Goal: Navigation & Orientation: Find specific page/section

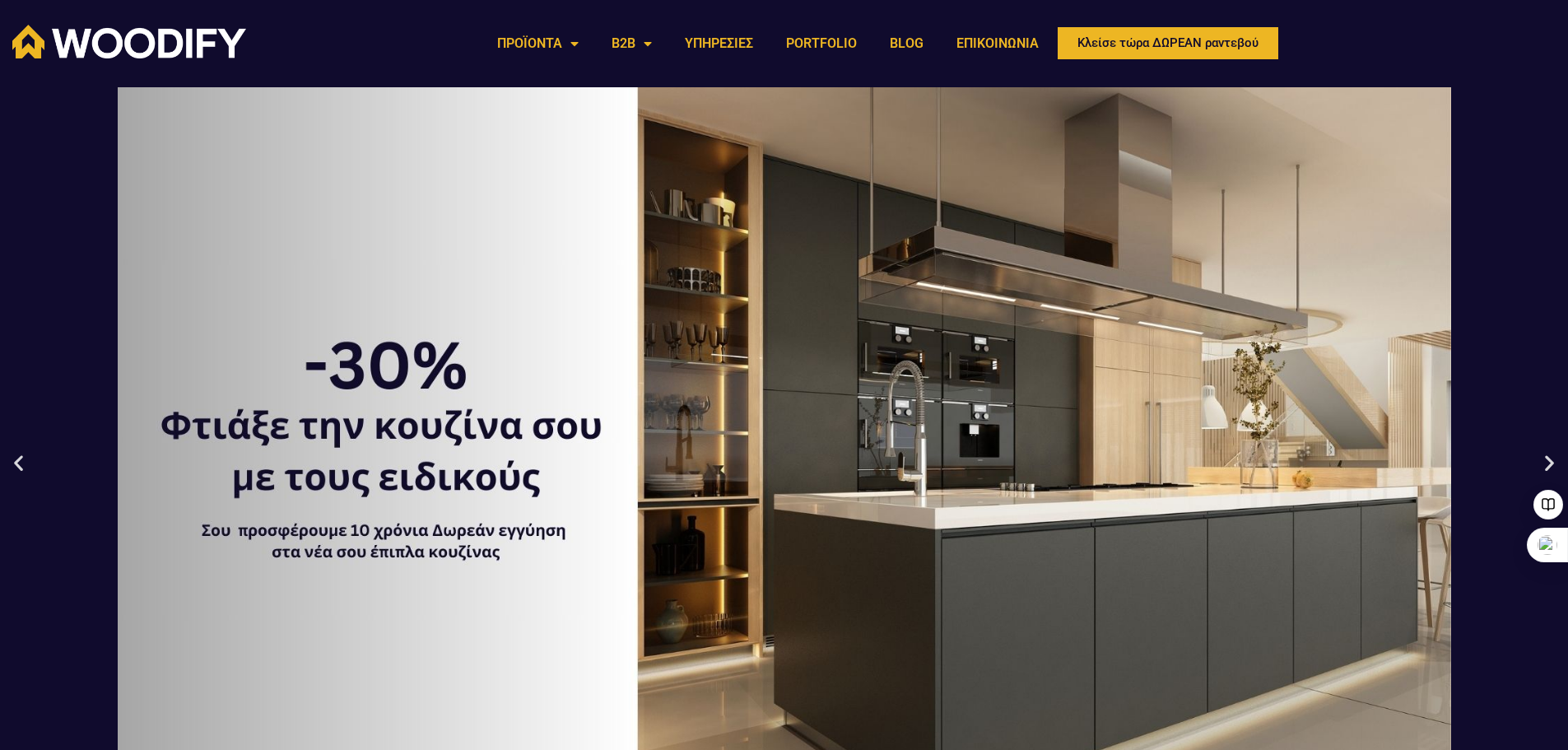
click at [1026, 446] on div "1 / 3" at bounding box center [784, 462] width 1568 height 750
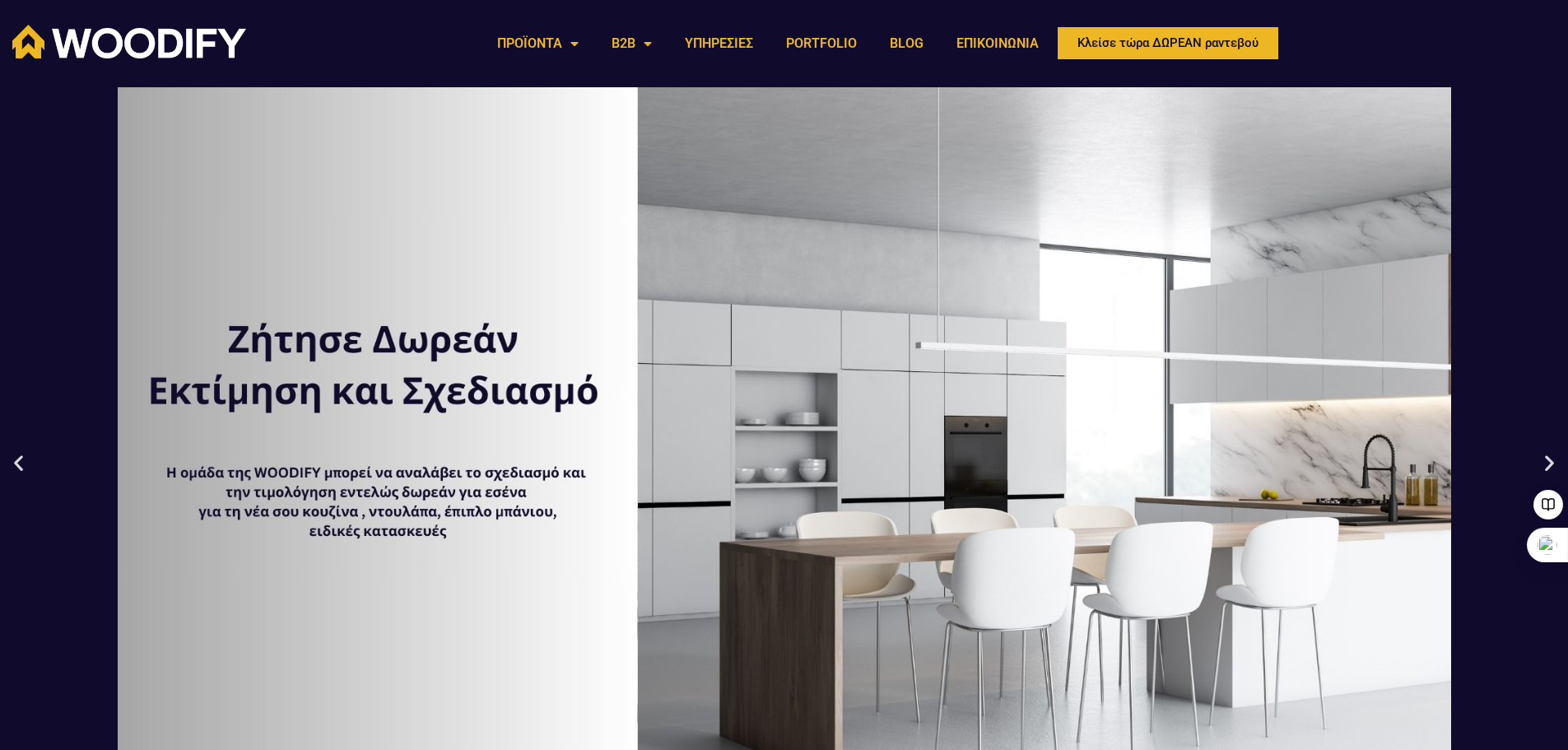
drag, startPoint x: 1009, startPoint y: 444, endPoint x: 752, endPoint y: 411, distance: 259.1
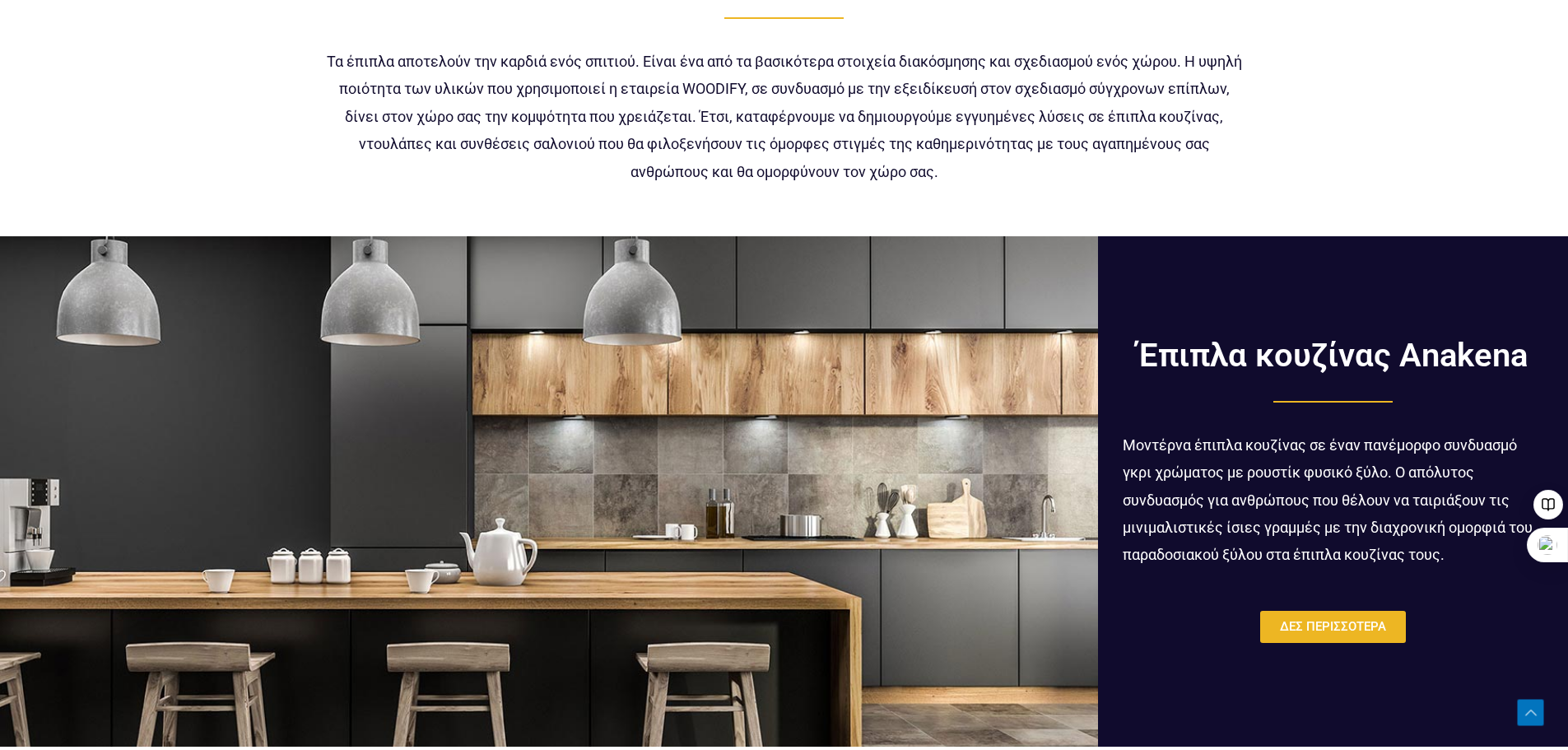
scroll to position [1070, 0]
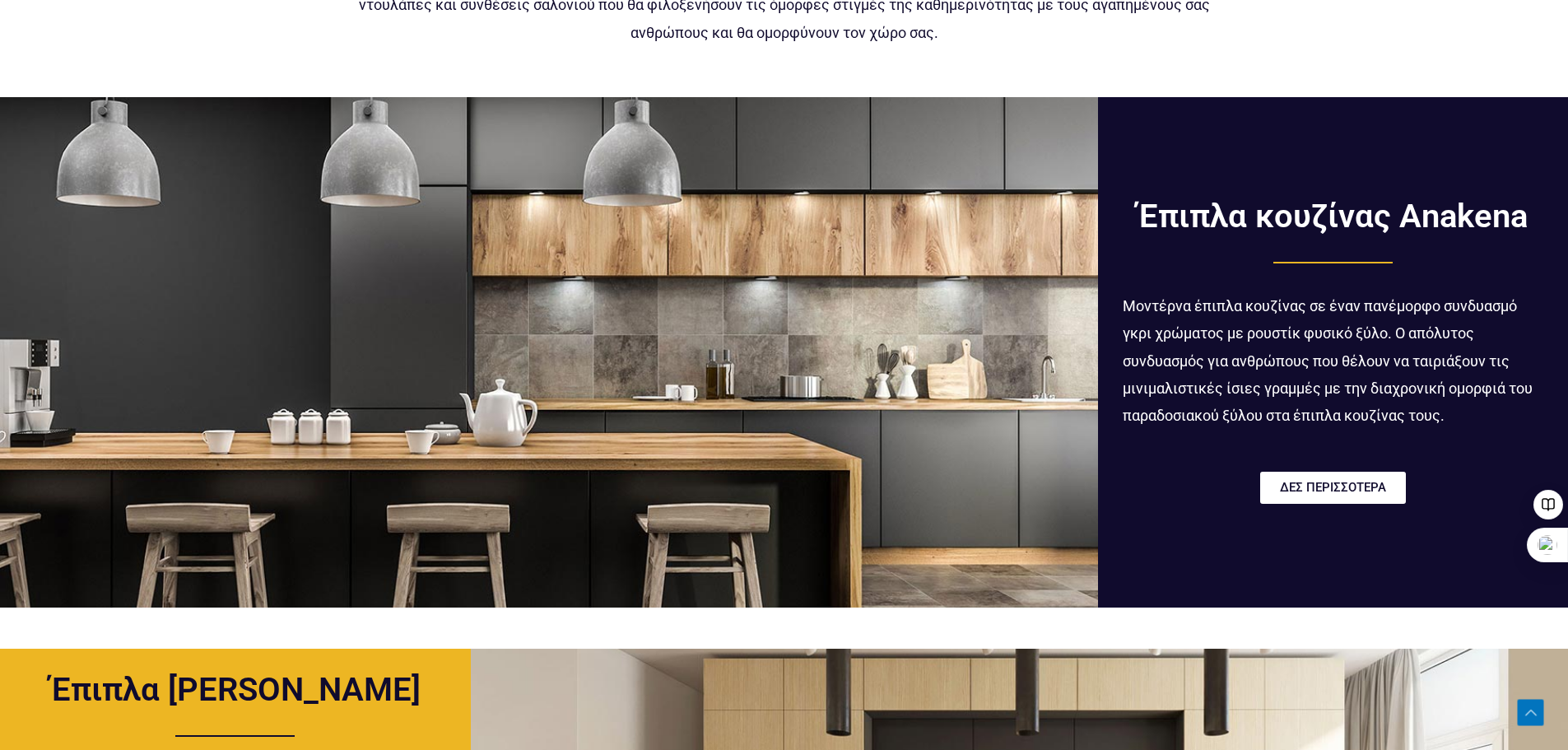
click at [1332, 486] on span "ΔΕΣ ΠΕΡΙΣΣΟΤΕΡΑ" at bounding box center [1333, 487] width 106 height 12
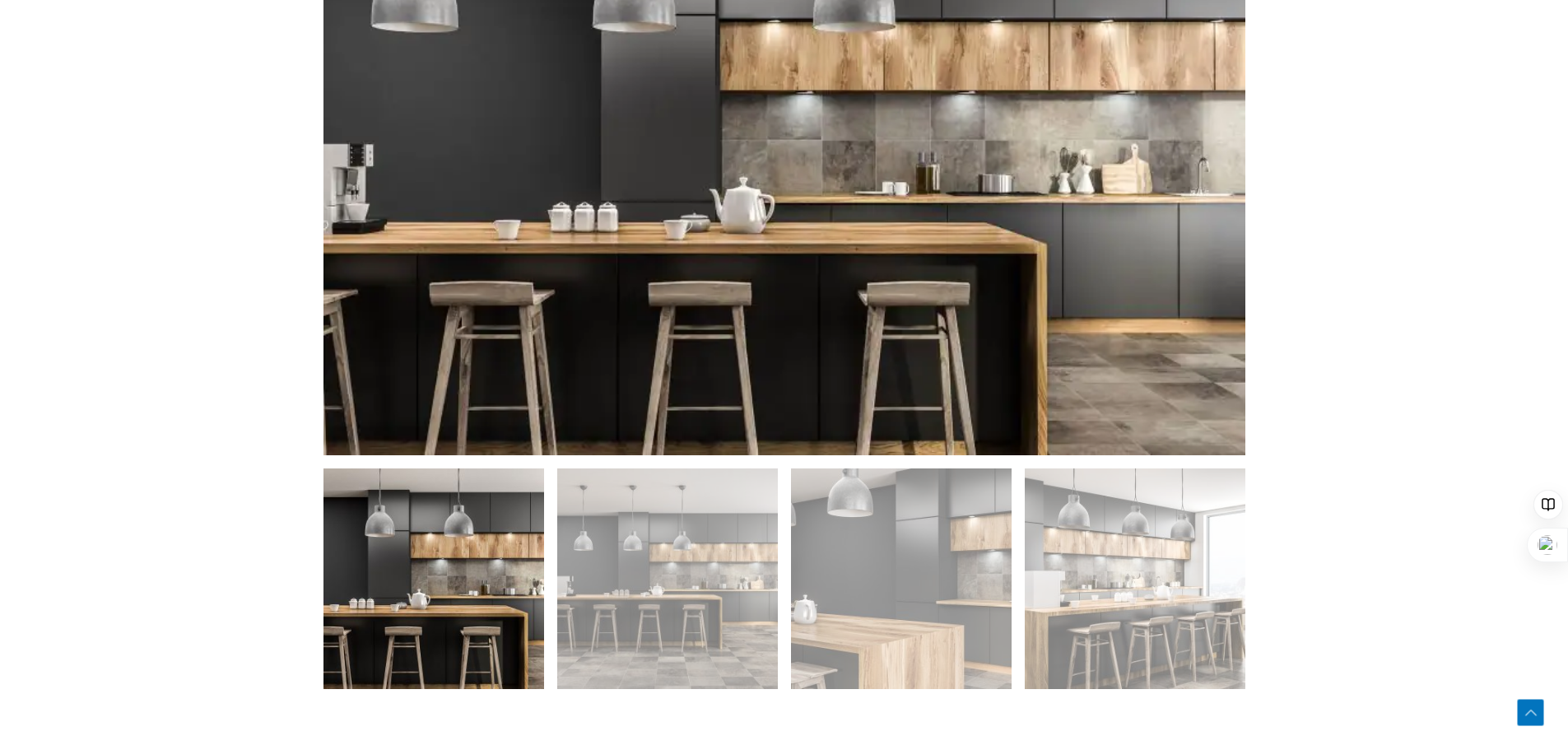
scroll to position [1152, 0]
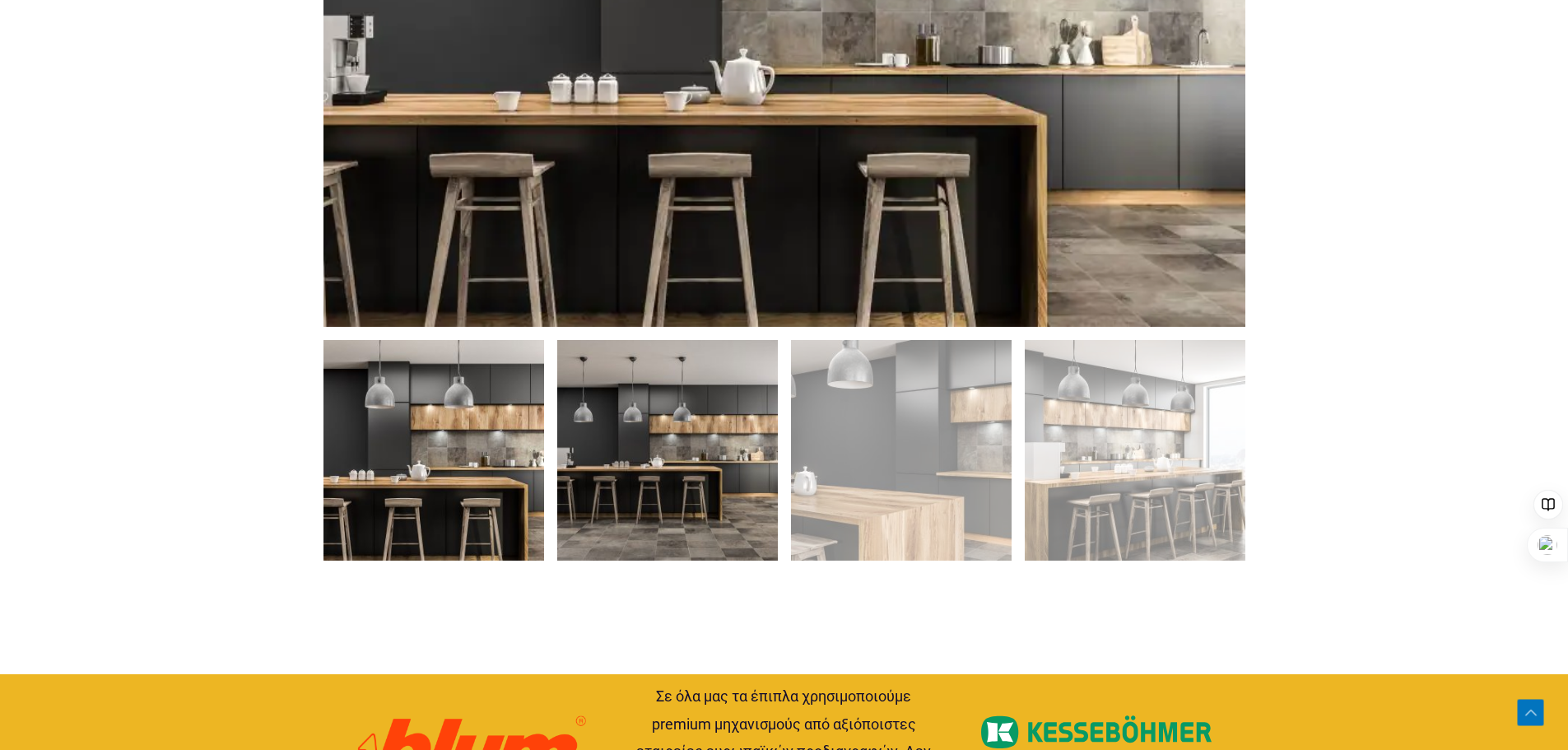
click at [636, 493] on img at bounding box center [667, 450] width 220 height 220
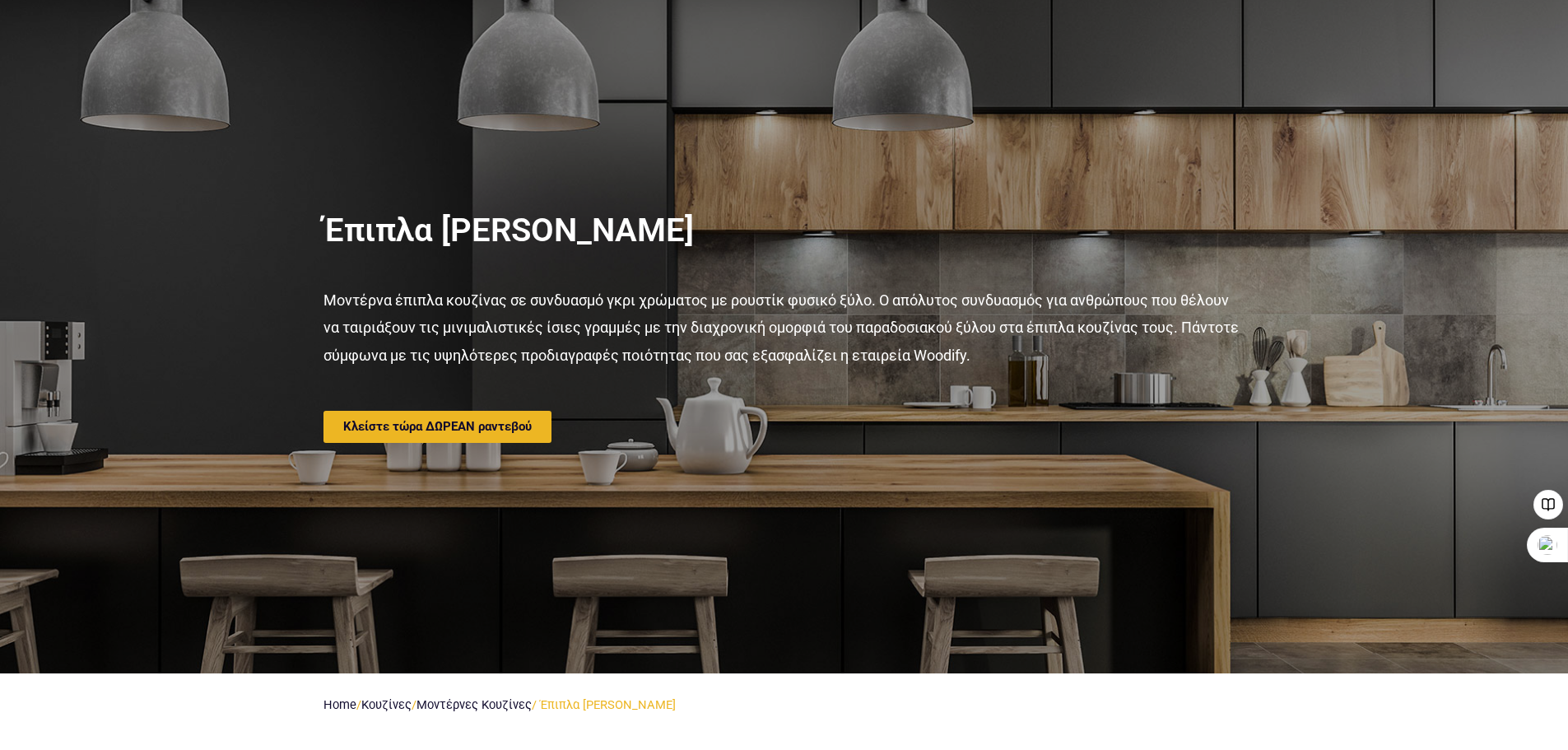
scroll to position [0, 0]
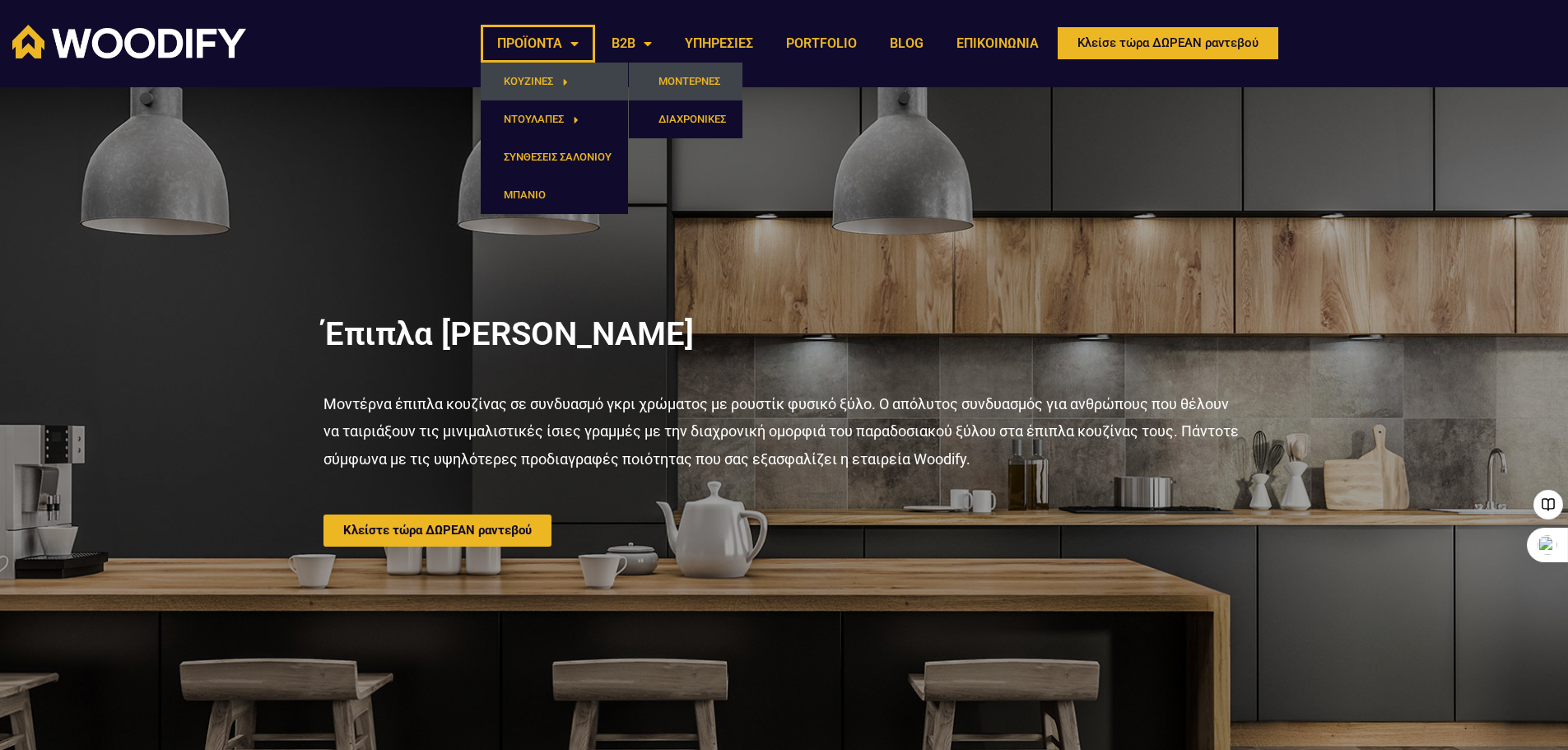
click at [676, 79] on link "ΜΟΝΤΕΡΝΕΣ" at bounding box center [685, 81] width 114 height 38
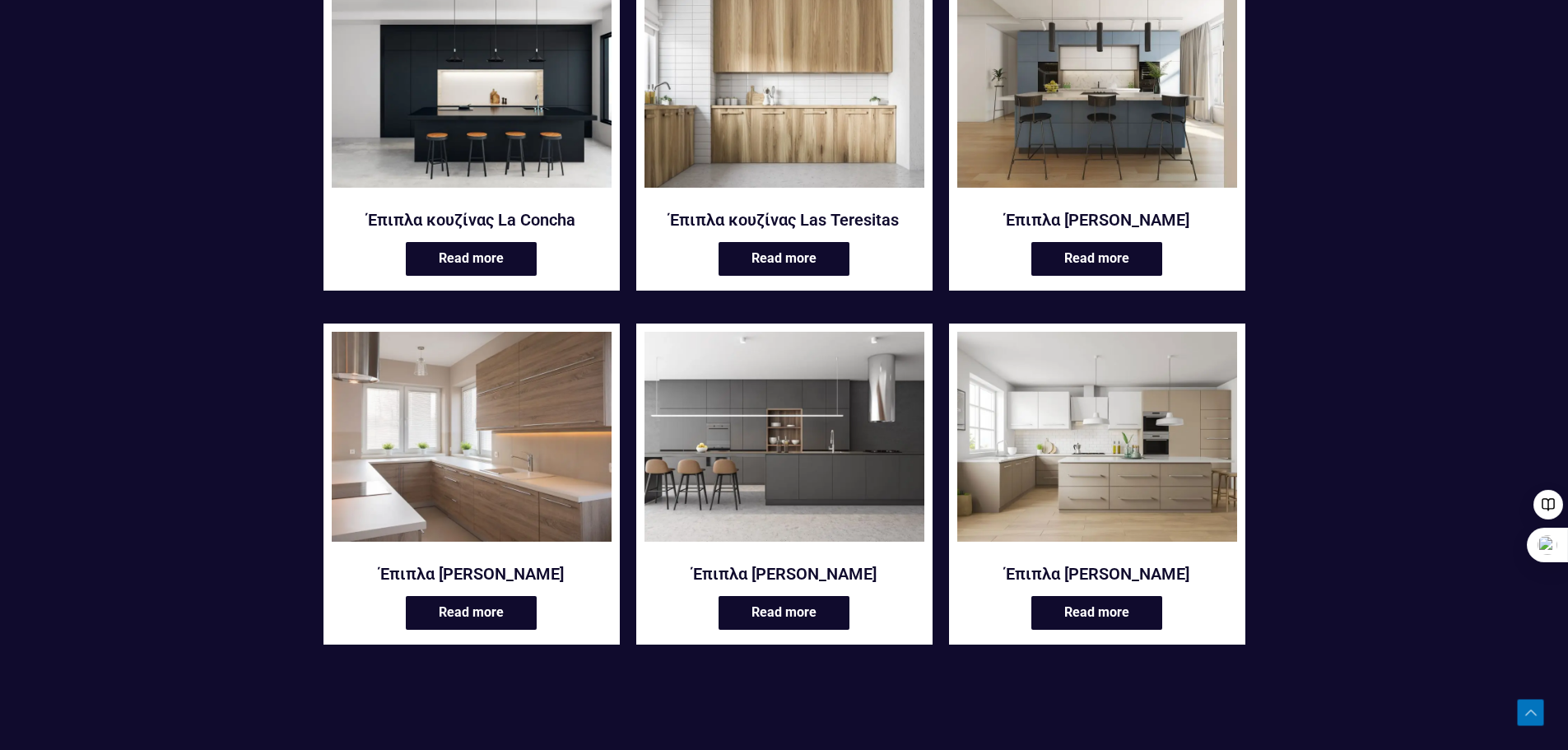
scroll to position [1811, 0]
